Goal: Task Accomplishment & Management: Use online tool/utility

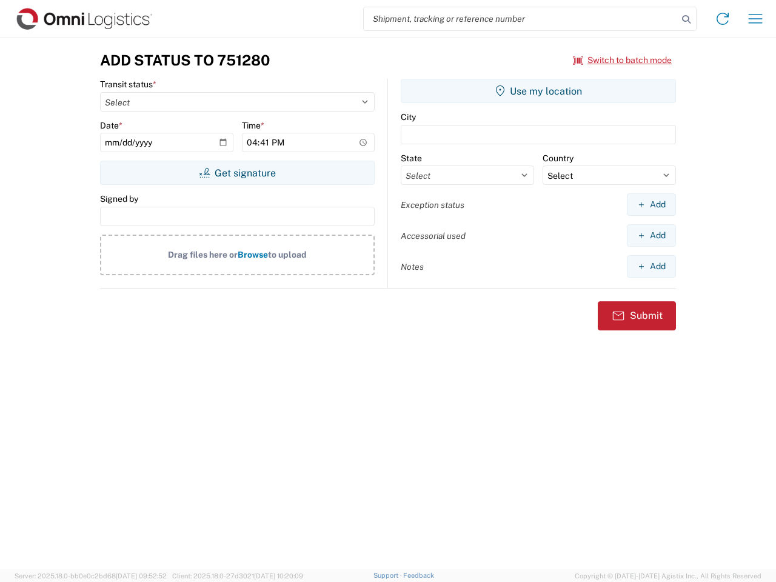
click at [521, 19] on input "search" at bounding box center [521, 18] width 314 height 23
click at [686, 19] on icon at bounding box center [686, 19] width 17 height 17
click at [722, 19] on icon at bounding box center [722, 18] width 19 height 19
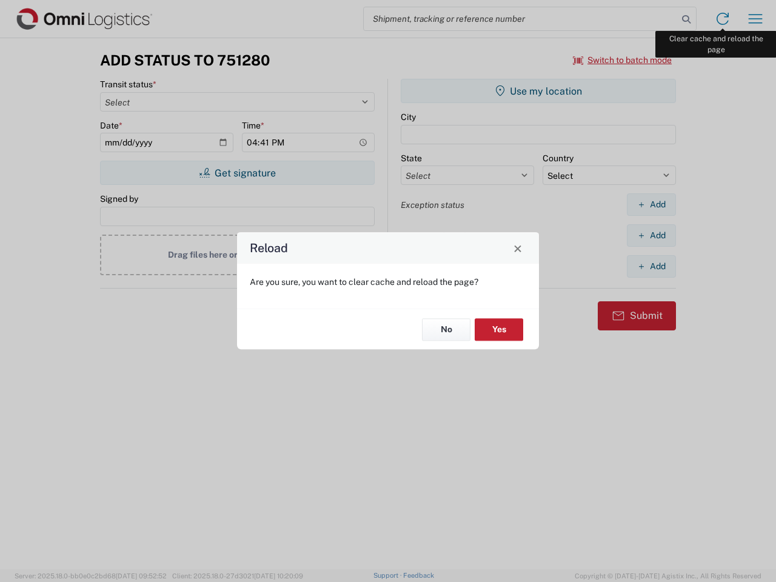
click at [755, 19] on div "Reload Are you sure, you want to clear cache and reload the page? No Yes" at bounding box center [388, 291] width 776 height 582
click at [622, 60] on div "Reload Are you sure, you want to clear cache and reload the page? No Yes" at bounding box center [388, 291] width 776 height 582
click at [237, 173] on div "Reload Are you sure, you want to clear cache and reload the page? No Yes" at bounding box center [388, 291] width 776 height 582
click at [538, 91] on div "Reload Are you sure, you want to clear cache and reload the page? No Yes" at bounding box center [388, 291] width 776 height 582
click at [651, 204] on div "Reload Are you sure, you want to clear cache and reload the page? No Yes" at bounding box center [388, 291] width 776 height 582
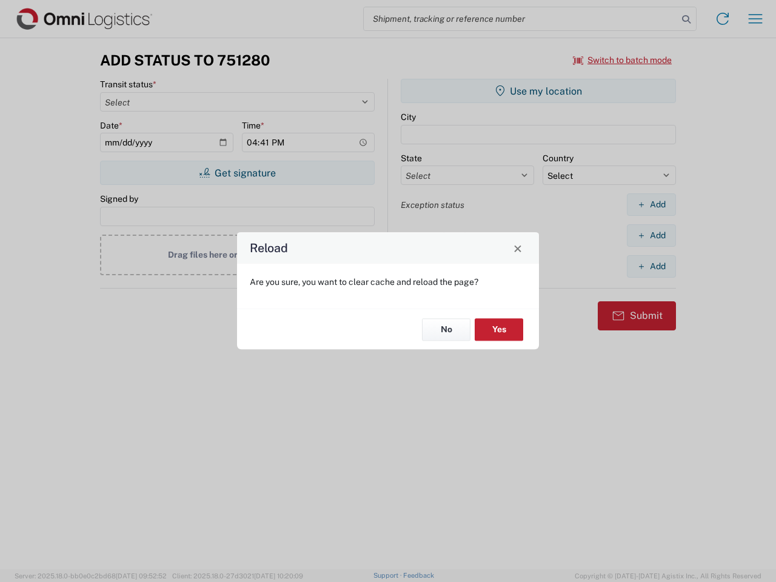
click at [651, 235] on div "Reload Are you sure, you want to clear cache and reload the page? No Yes" at bounding box center [388, 291] width 776 height 582
click at [651, 266] on div "Reload Are you sure, you want to clear cache and reload the page? No Yes" at bounding box center [388, 291] width 776 height 582
